Goal: Book appointment/travel/reservation

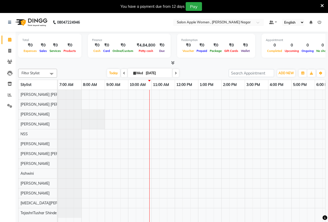
click at [176, 72] on icon at bounding box center [176, 73] width 2 height 3
type input "[DATE]"
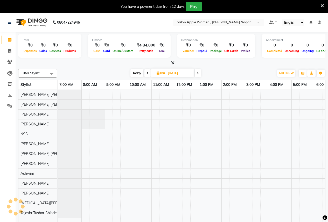
scroll to position [0, 70]
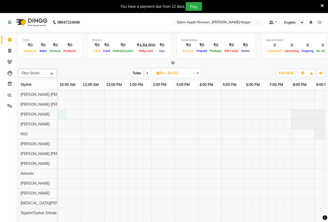
click at [63, 112] on div at bounding box center [175, 160] width 374 height 140
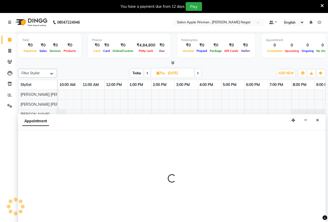
scroll to position [13, 0]
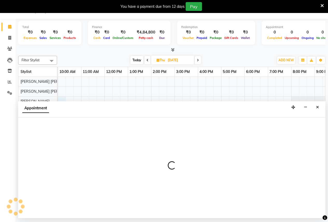
select select "3151"
select select "tentative"
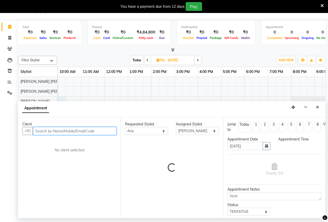
select select "600"
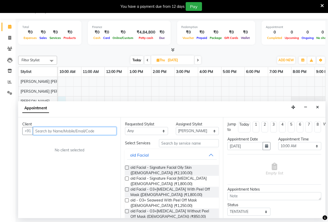
click at [55, 132] on input "text" at bounding box center [75, 131] width 84 height 8
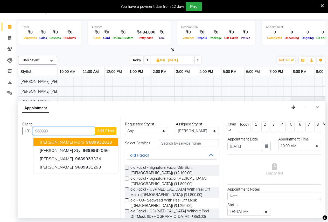
click at [60, 143] on span "[PERSON_NAME] Mam" at bounding box center [62, 141] width 44 height 5
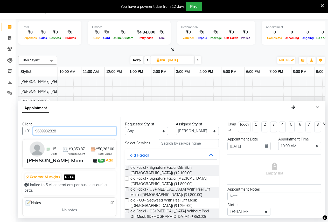
type input "9689932828"
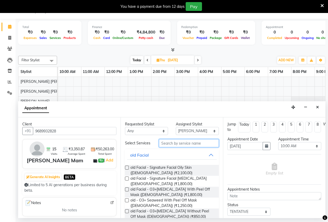
click at [170, 147] on input "text" at bounding box center [189, 143] width 60 height 8
click at [127, 169] on label at bounding box center [127, 168] width 4 height 4
click at [127, 169] on input "checkbox" at bounding box center [126, 167] width 3 height 3
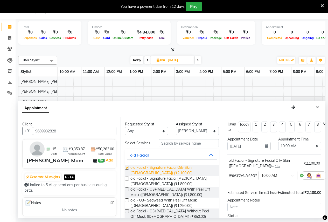
checkbox input "false"
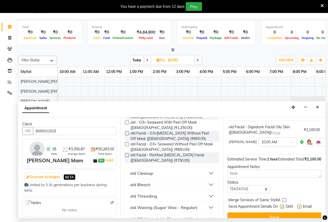
scroll to position [52, 0]
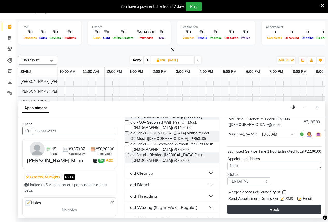
click at [266, 210] on button "Book" at bounding box center [275, 209] width 94 height 9
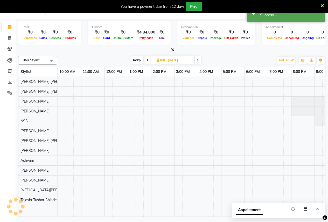
scroll to position [0, 0]
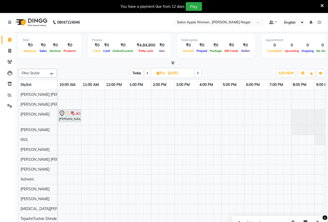
click at [148, 73] on icon at bounding box center [148, 73] width 2 height 3
type input "[DATE]"
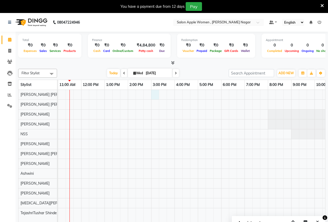
click at [155, 95] on div at bounding box center [151, 160] width 374 height 140
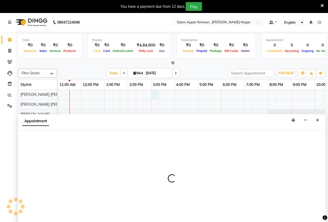
scroll to position [13, 0]
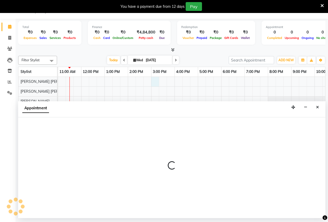
select select "70309"
select select "tentative"
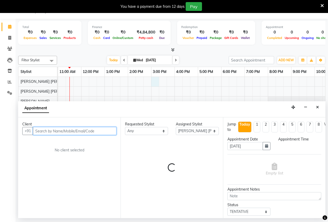
select select "900"
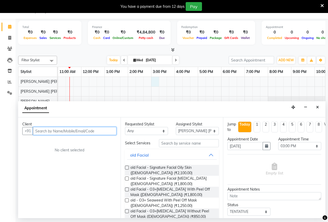
click at [48, 130] on input "text" at bounding box center [75, 131] width 84 height 8
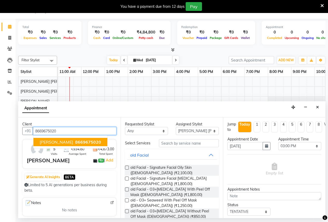
type input "8669675020"
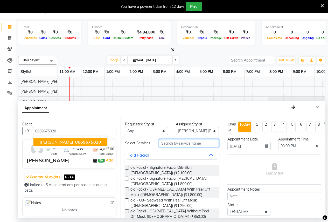
click at [181, 146] on input "text" at bounding box center [189, 143] width 60 height 8
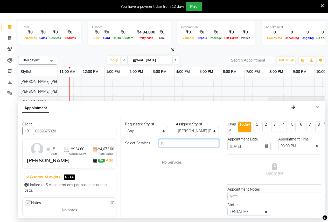
type input "h"
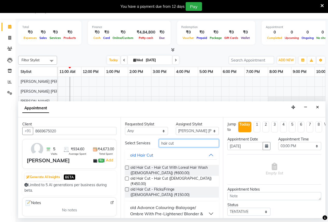
type input "hair cut"
click at [128, 180] on label at bounding box center [127, 179] width 4 height 4
click at [128, 180] on input "checkbox" at bounding box center [126, 178] width 3 height 3
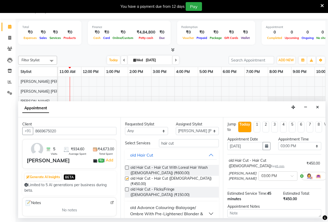
checkbox input "false"
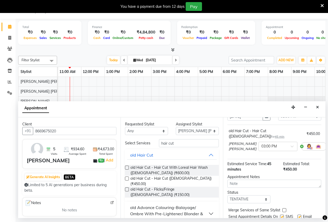
scroll to position [51, 0]
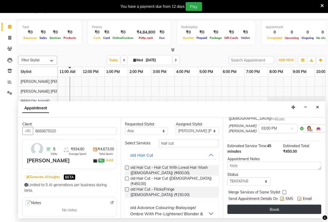
click at [280, 205] on button "Book" at bounding box center [275, 209] width 94 height 9
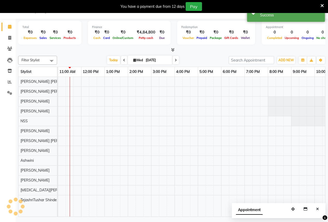
scroll to position [0, 0]
